Goal: Obtain resource: Obtain resource

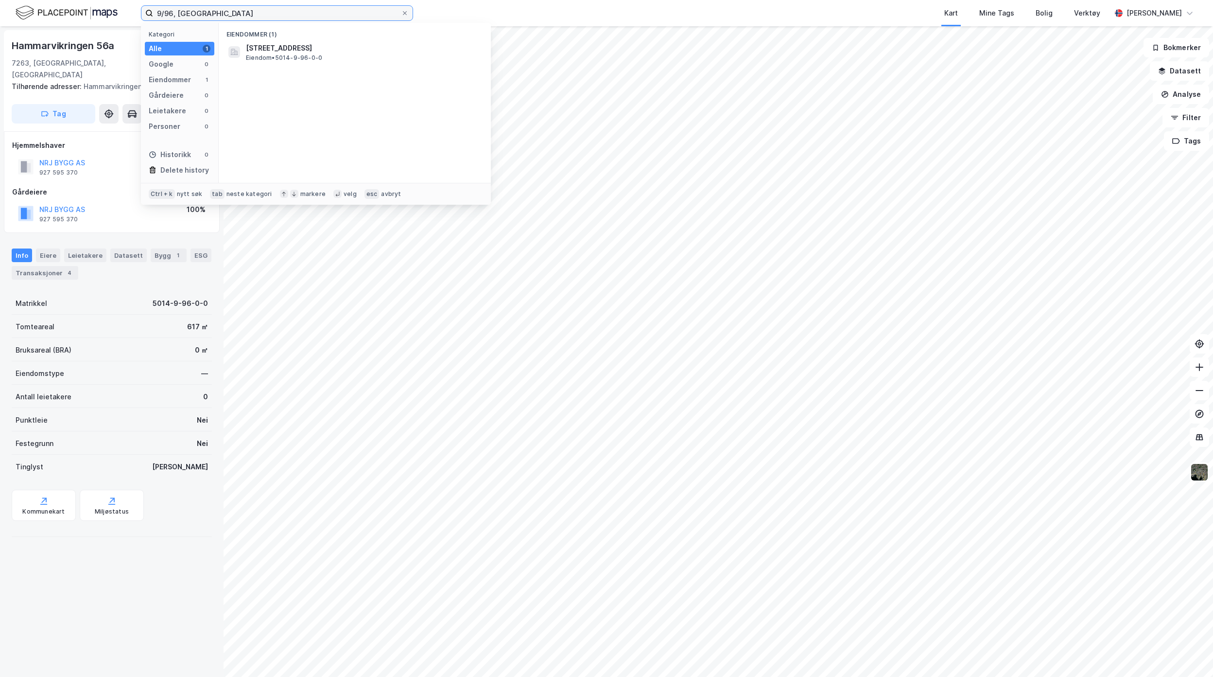
drag, startPoint x: 277, startPoint y: 6, endPoint x: 141, endPoint y: 4, distance: 136.1
click at [141, 4] on div "9/96, Frøya Kategori Alle 1 Google 0 Eiendommer 1 Gårdeiere 0 Leietakere 0 Pers…" at bounding box center [606, 13] width 1213 height 26
type input "46/693, [GEOGRAPHIC_DATA]"
click at [266, 46] on span "[STREET_ADDRESS]" at bounding box center [362, 48] width 233 height 12
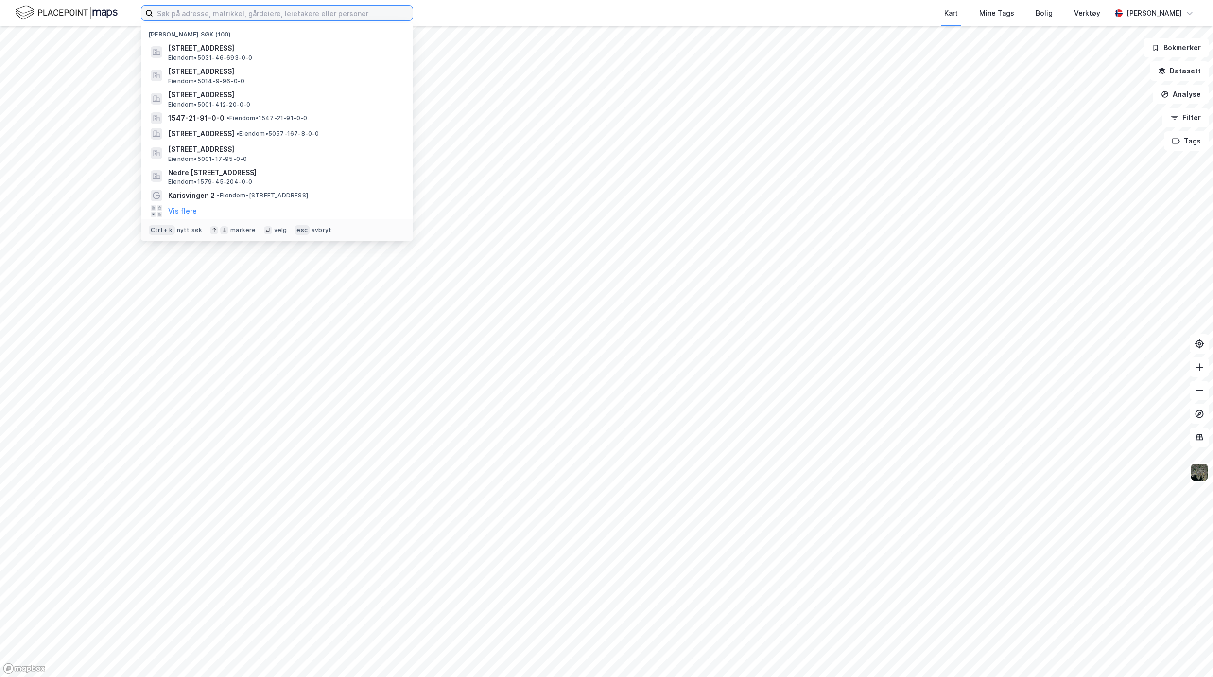
click at [343, 16] on input at bounding box center [283, 13] width 260 height 15
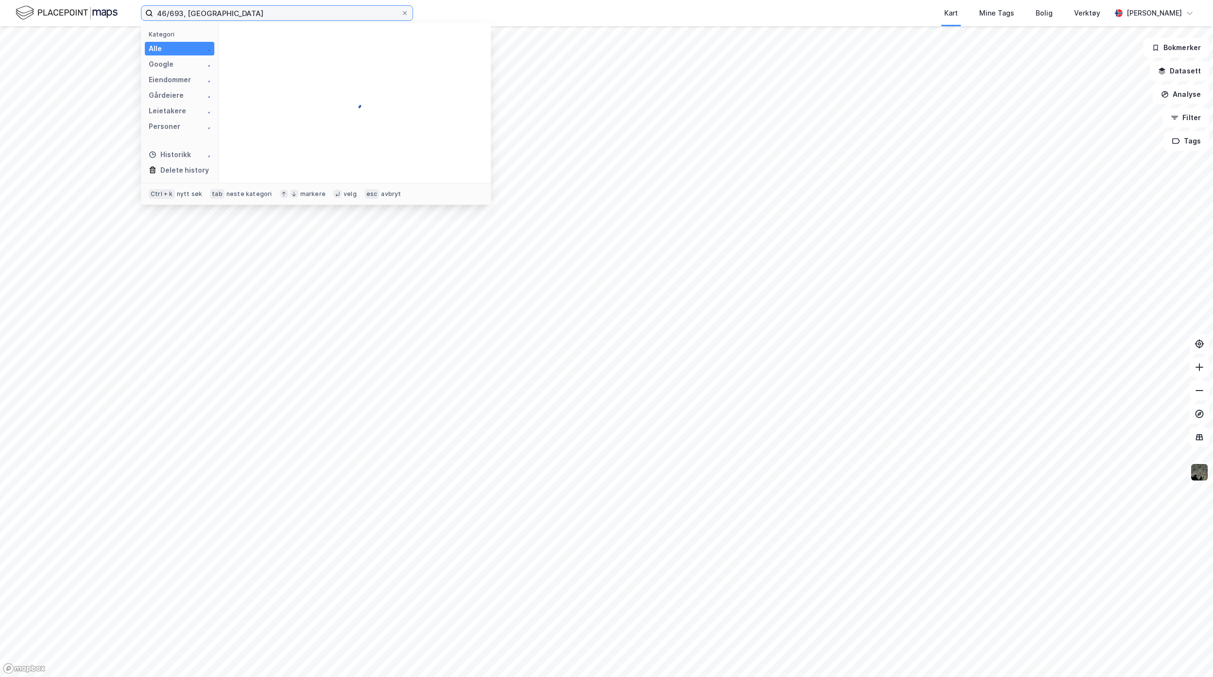
type input "46/693, [GEOGRAPHIC_DATA]"
click at [324, 51] on span "[STREET_ADDRESS]" at bounding box center [362, 48] width 233 height 12
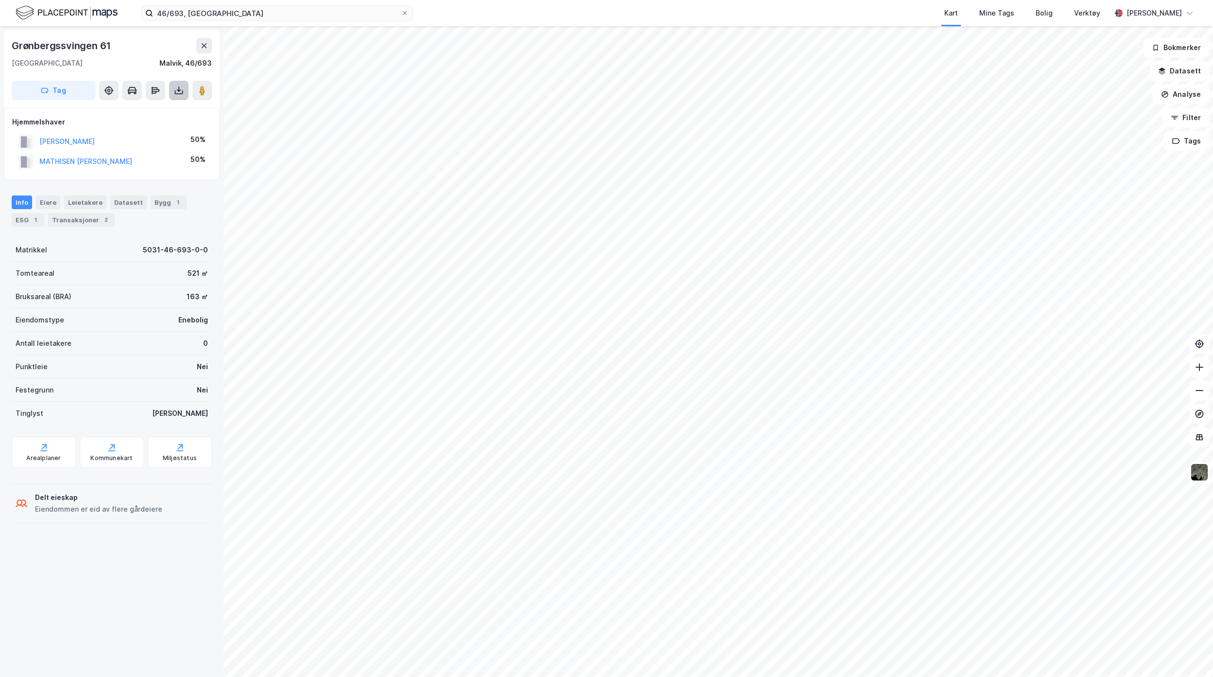
click at [182, 88] on icon at bounding box center [179, 91] width 10 height 10
click at [164, 111] on div "Last ned grunnbok" at bounding box center [137, 110] width 104 height 16
drag, startPoint x: 1183, startPoint y: 67, endPoint x: 1189, endPoint y: 78, distance: 12.6
click at [1183, 67] on button "Datasett" at bounding box center [1179, 70] width 59 height 19
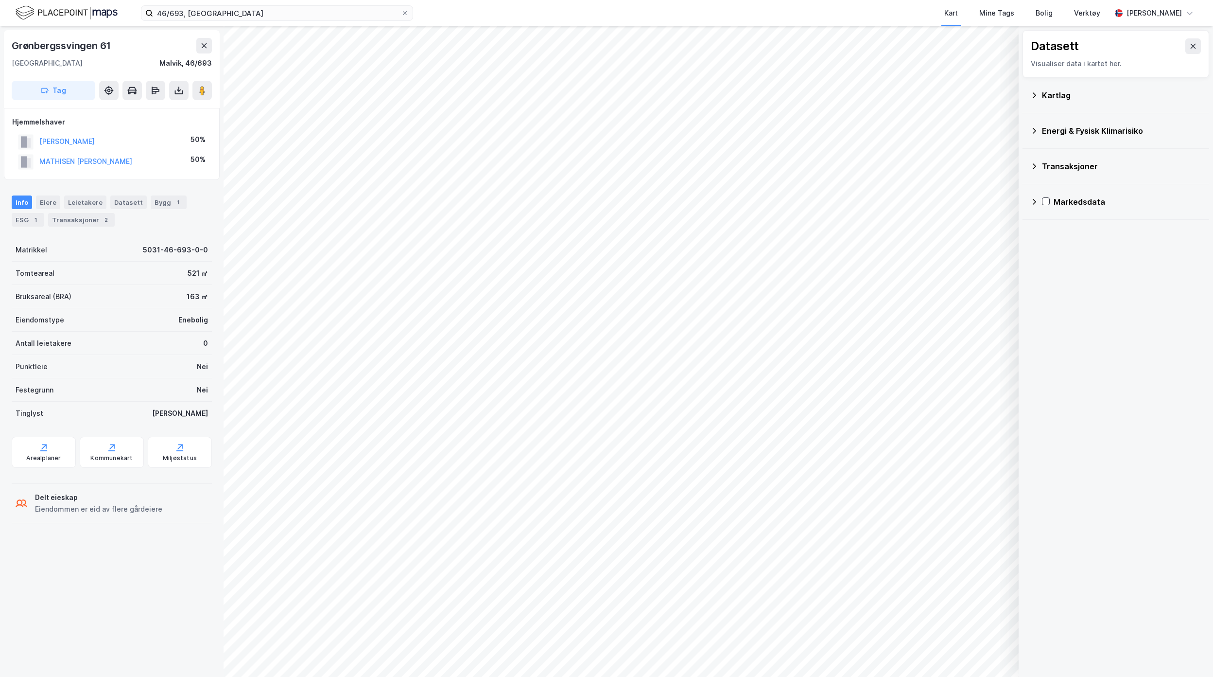
click at [1062, 96] on div "Kartlag" at bounding box center [1121, 95] width 159 height 12
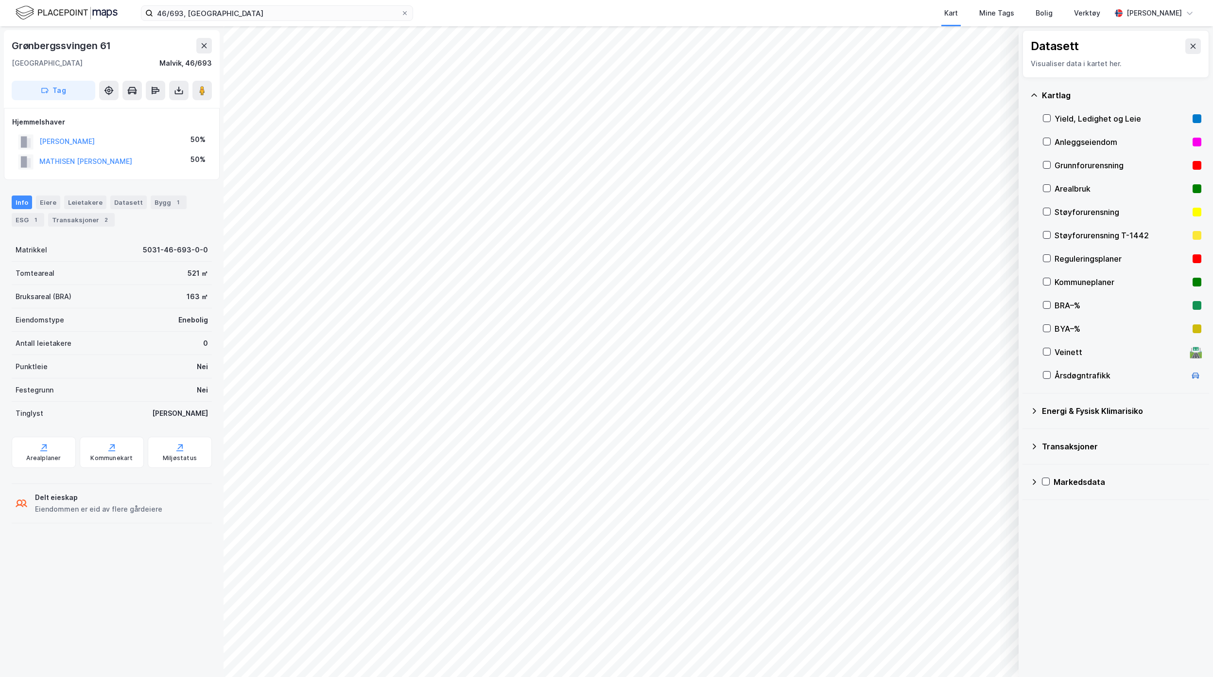
drag, startPoint x: 1047, startPoint y: 258, endPoint x: 1065, endPoint y: 304, distance: 50.0
click at [1049, 261] on icon at bounding box center [1047, 258] width 7 height 7
click at [48, 456] on div "Arealplaner" at bounding box center [43, 458] width 35 height 8
